Goal: Check status: Check status

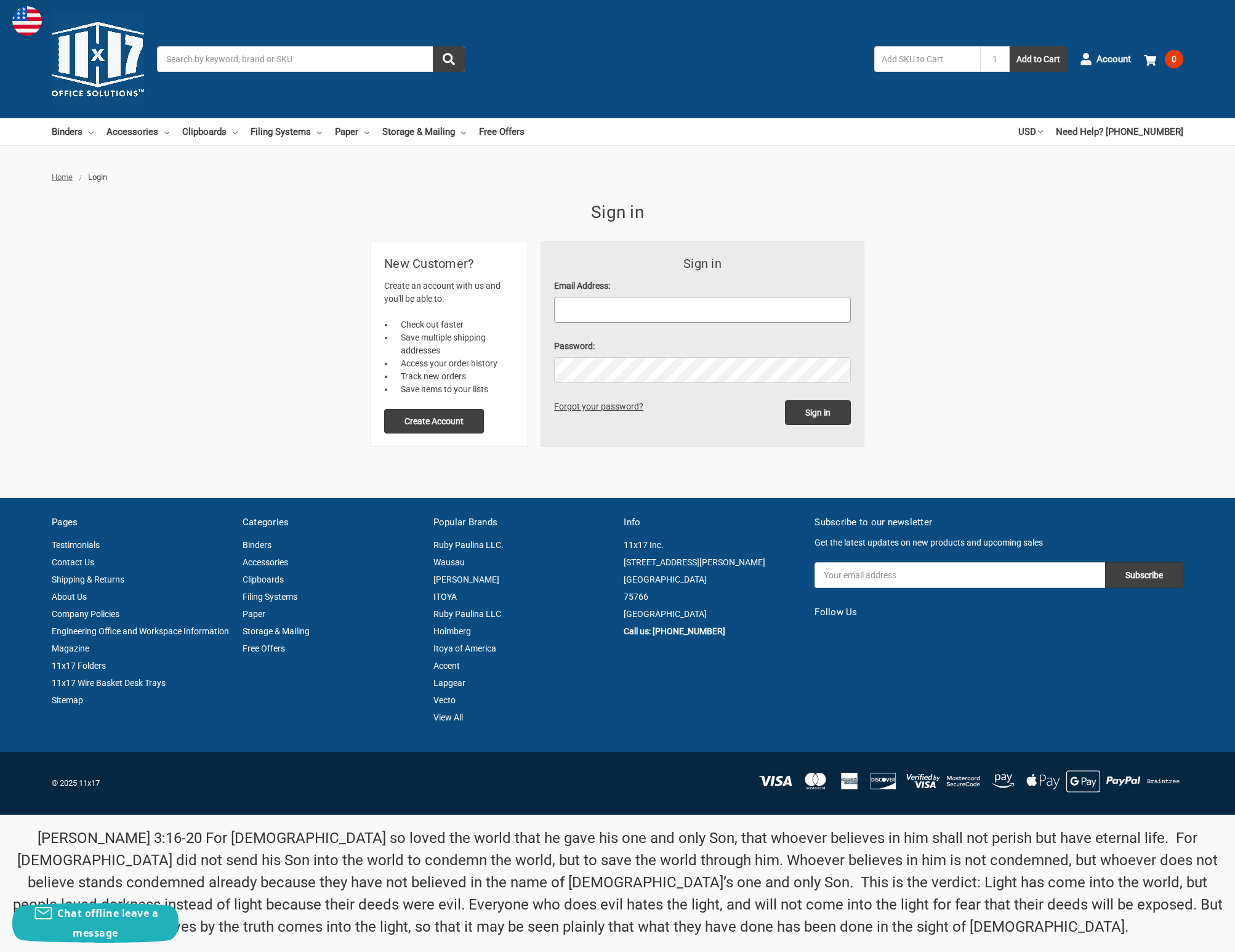
click at [839, 305] on input "Email Address:" at bounding box center [702, 309] width 296 height 26
click at [554, 323] on div at bounding box center [554, 323] width 0 height 0
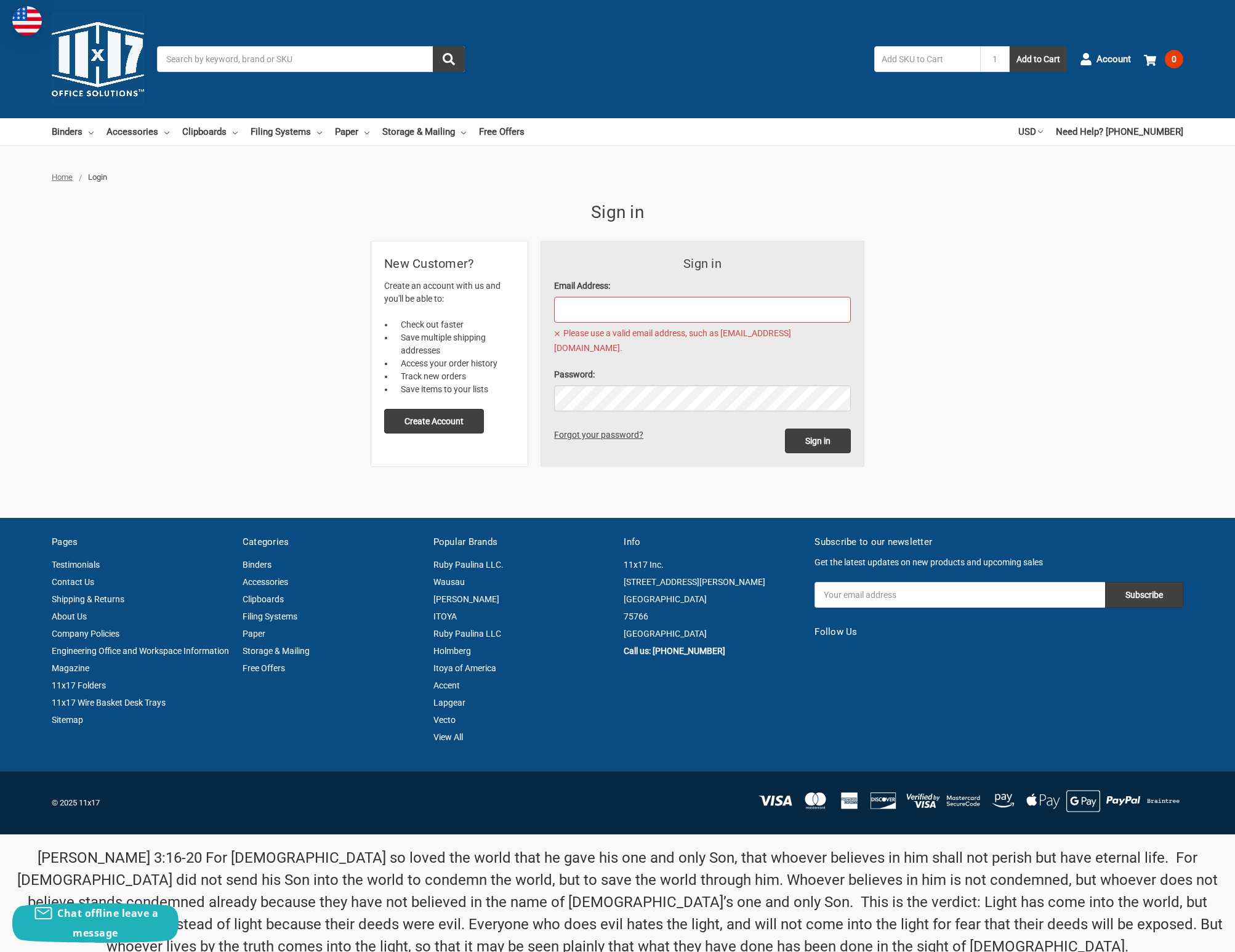
type input "rparlee@flyinghippo.com"
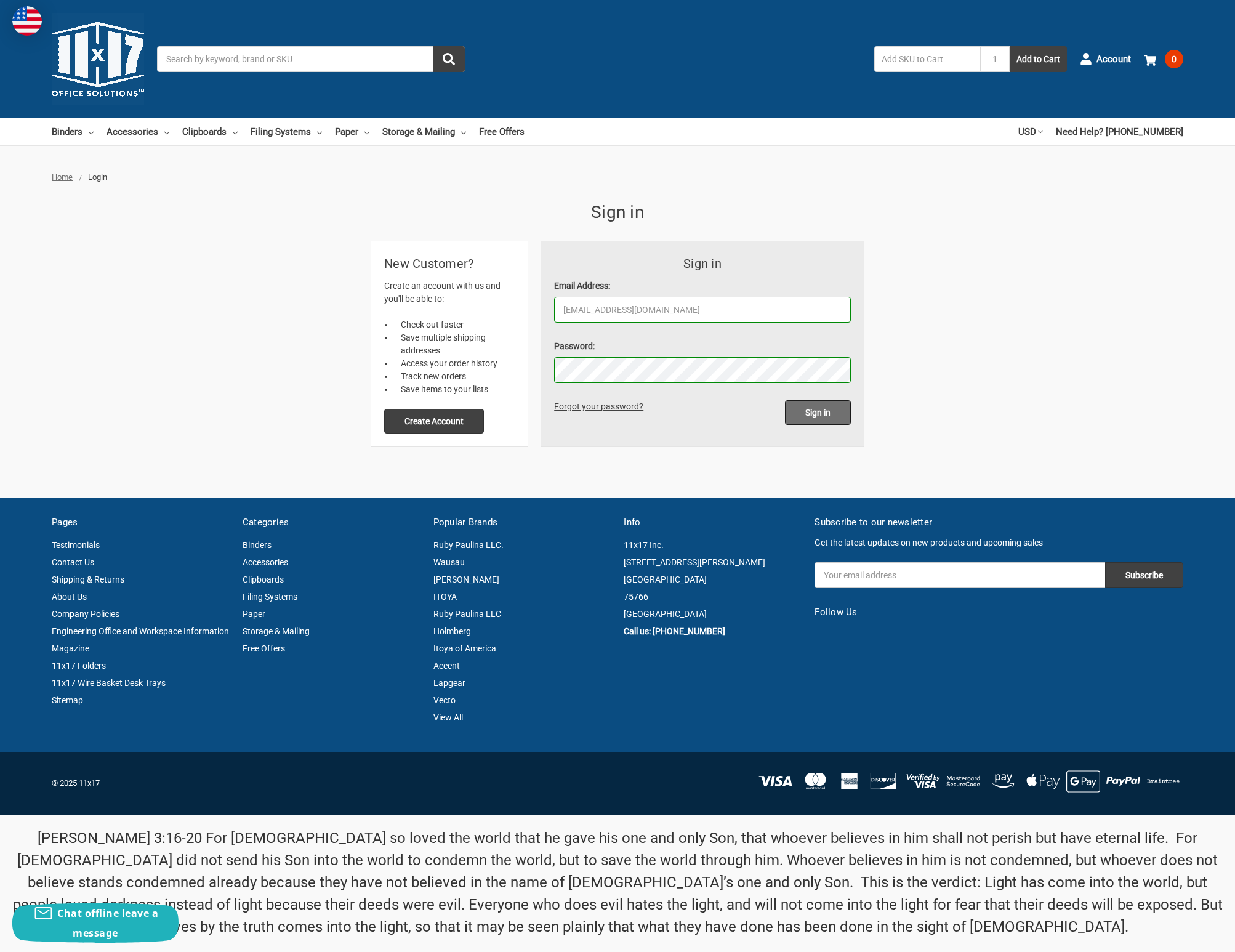
click at [828, 414] on input "Sign in" at bounding box center [817, 412] width 66 height 25
